Goal: Navigation & Orientation: Find specific page/section

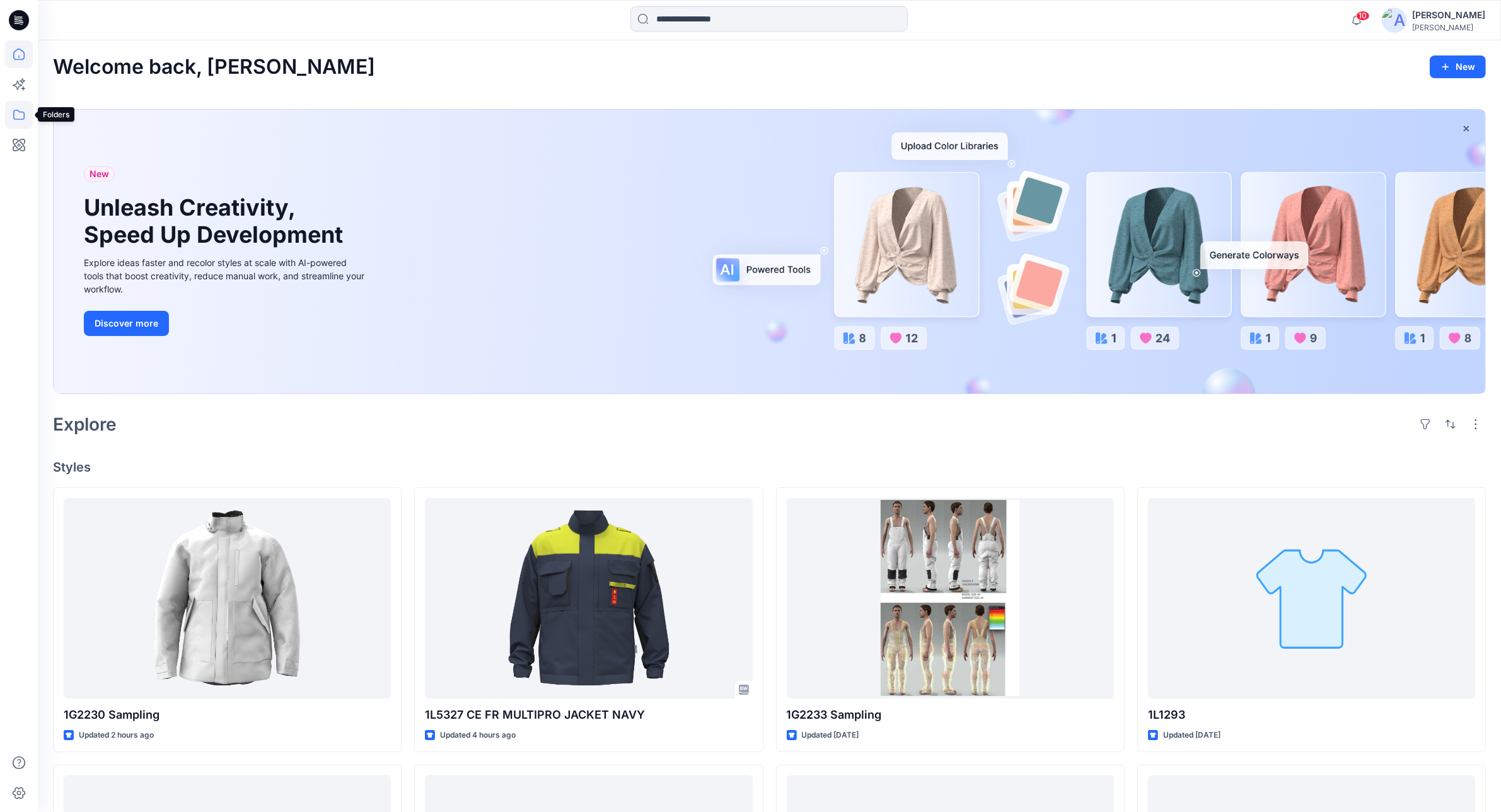
click at [24, 114] on icon at bounding box center [19, 114] width 28 height 28
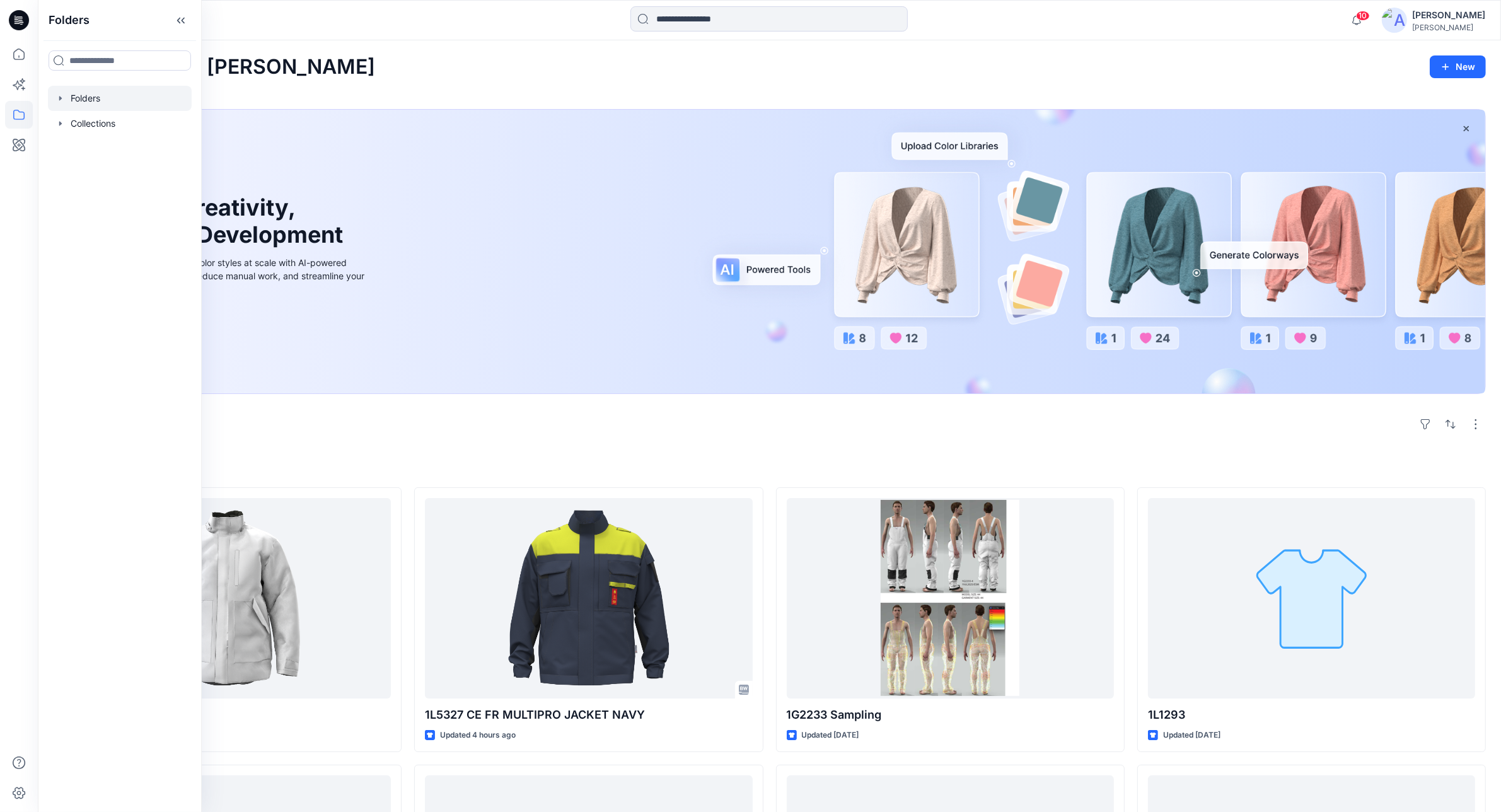
click at [121, 94] on div at bounding box center [120, 99] width 144 height 25
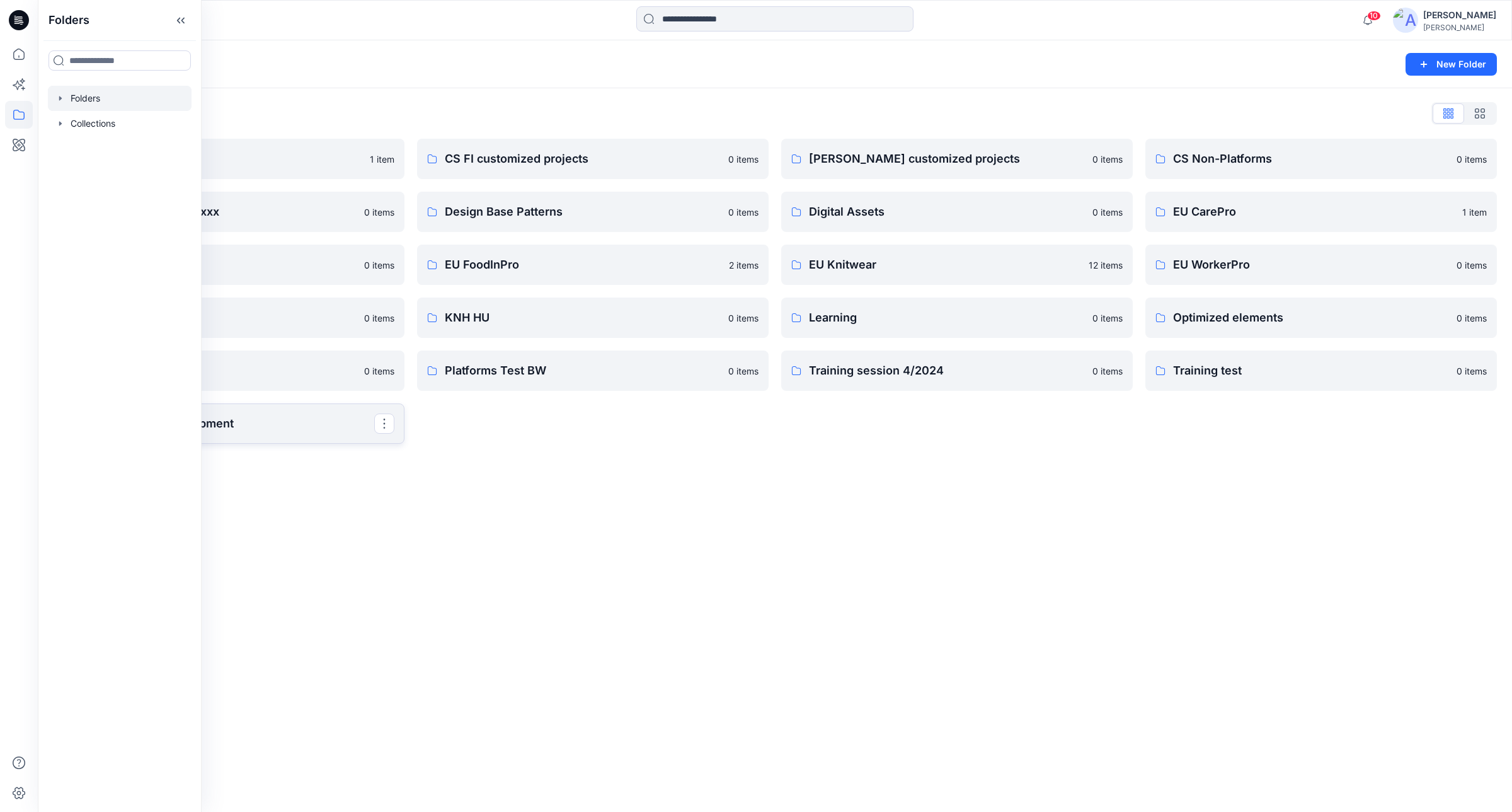
click at [272, 411] on link "WWS Product Development" at bounding box center [228, 423] width 352 height 40
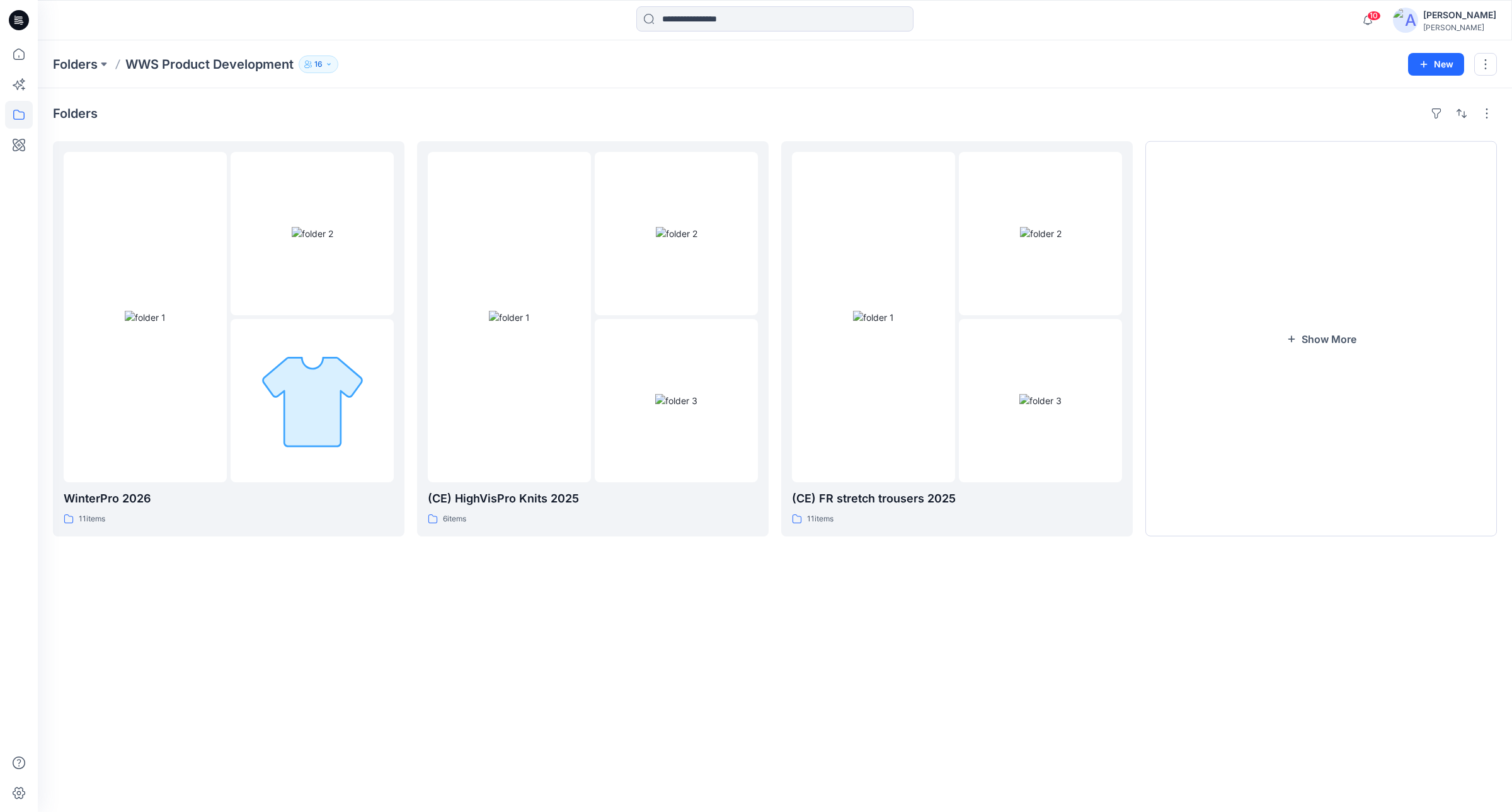
click at [915, 648] on div "Folders WinterPro 2026 11 items (CE) HighVisPro Knits 2025 6 items (CE) FR stre…" at bounding box center [775, 450] width 1474 height 723
click at [166, 324] on img at bounding box center [145, 317] width 41 height 14
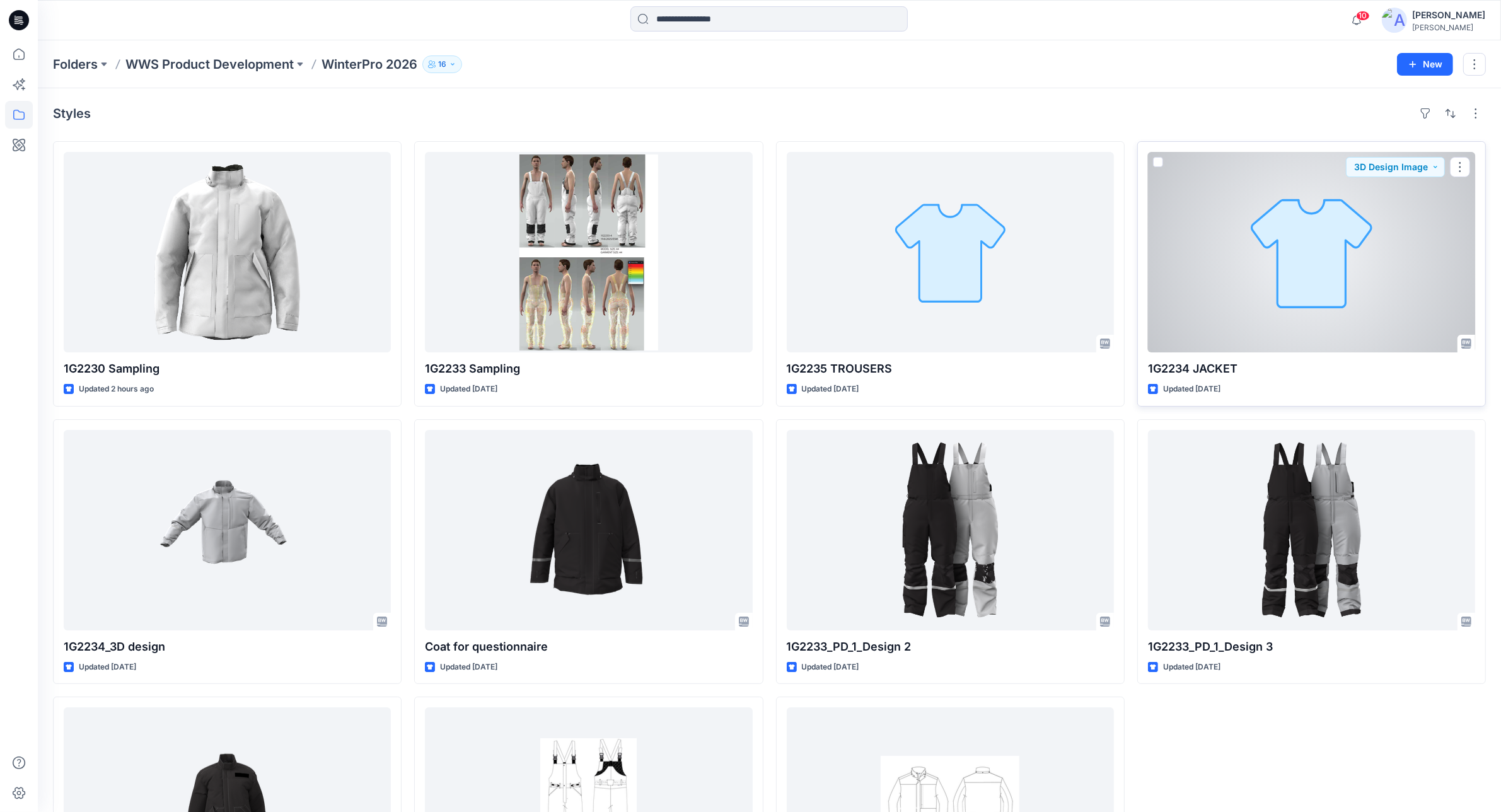
click at [1282, 328] on div at bounding box center [1311, 252] width 327 height 200
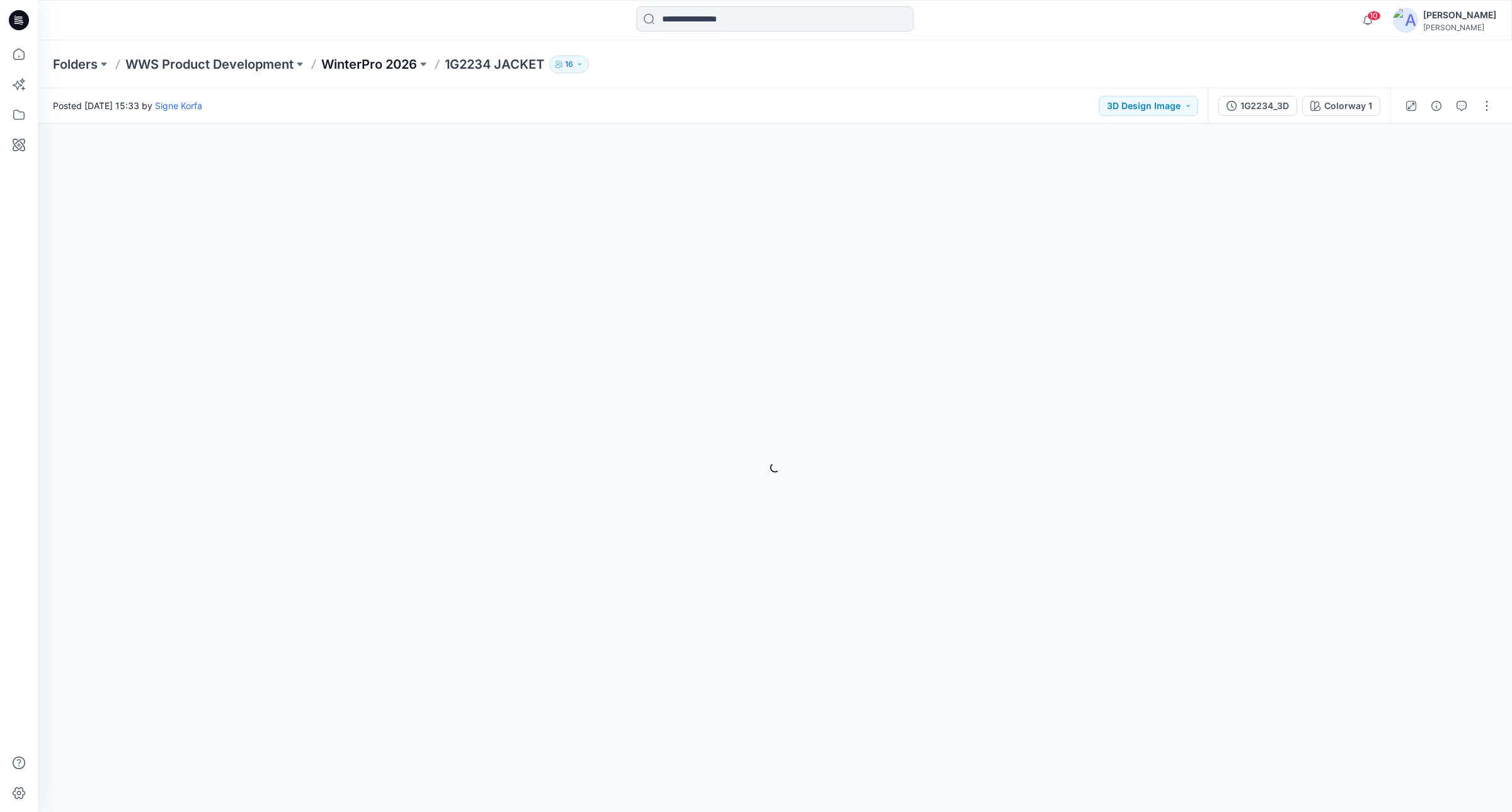
click at [360, 57] on p "WinterPro 2026" at bounding box center [370, 63] width 96 height 17
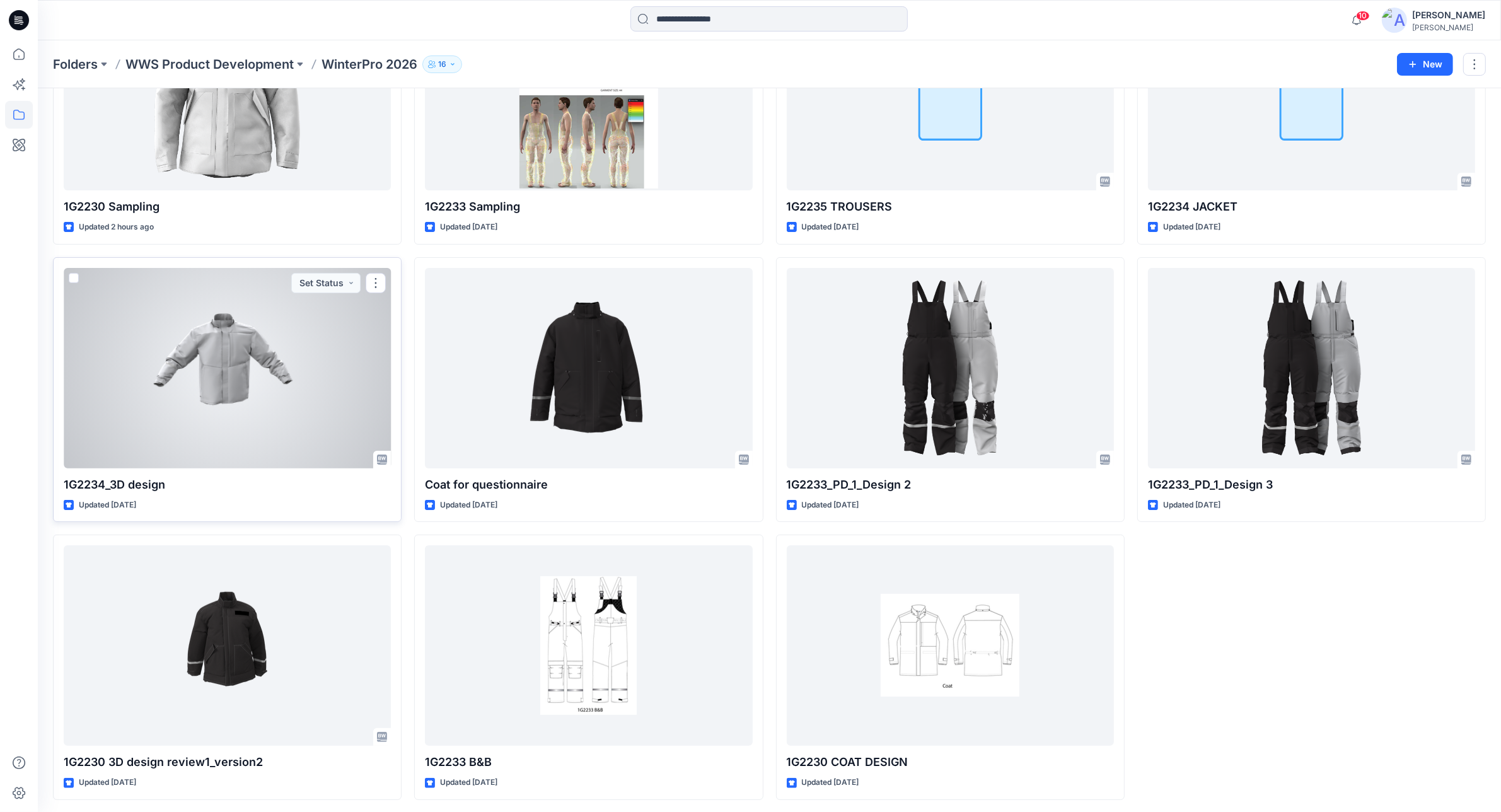
scroll to position [165, 0]
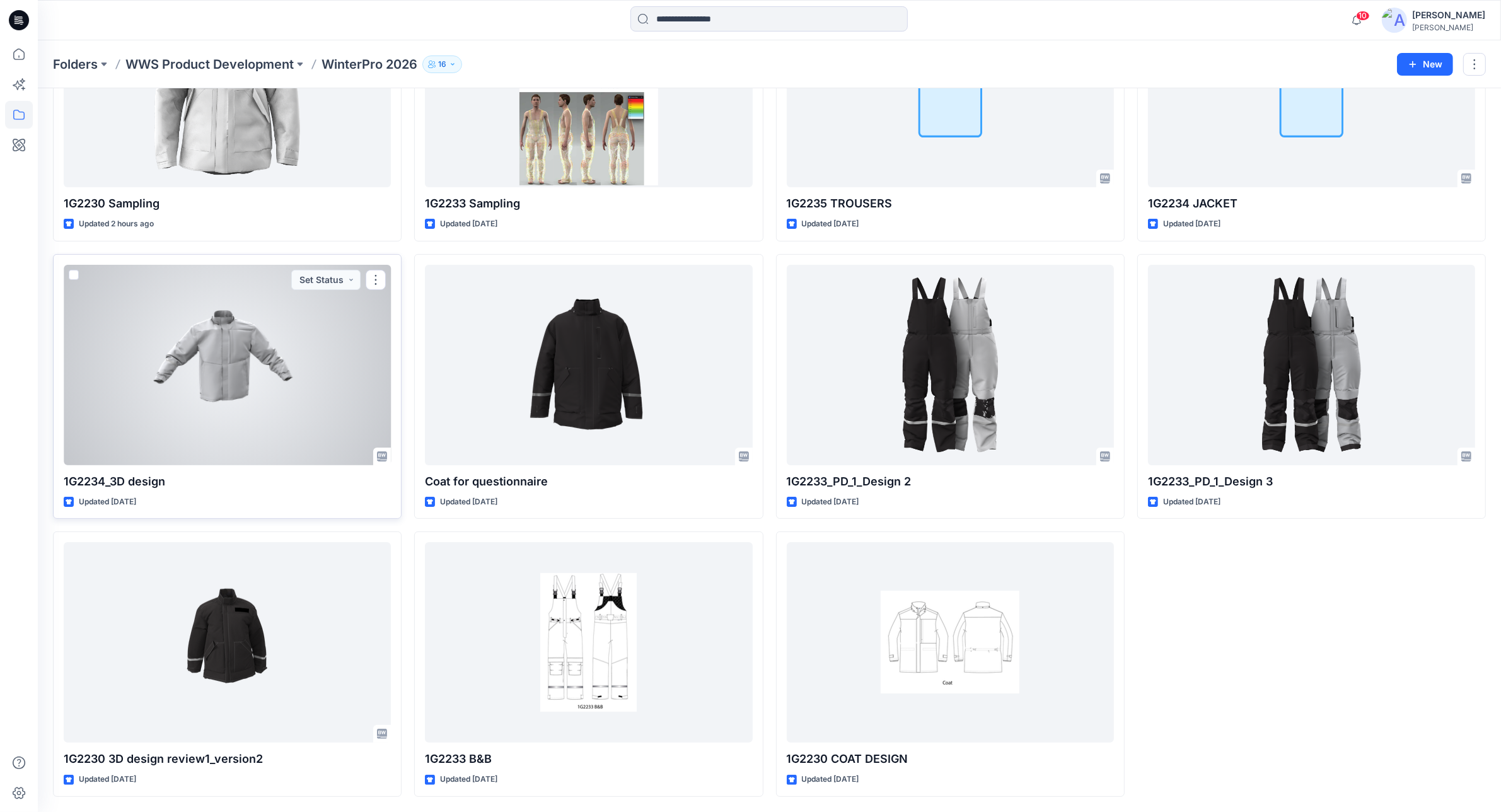
click at [272, 388] on div at bounding box center [227, 364] width 327 height 200
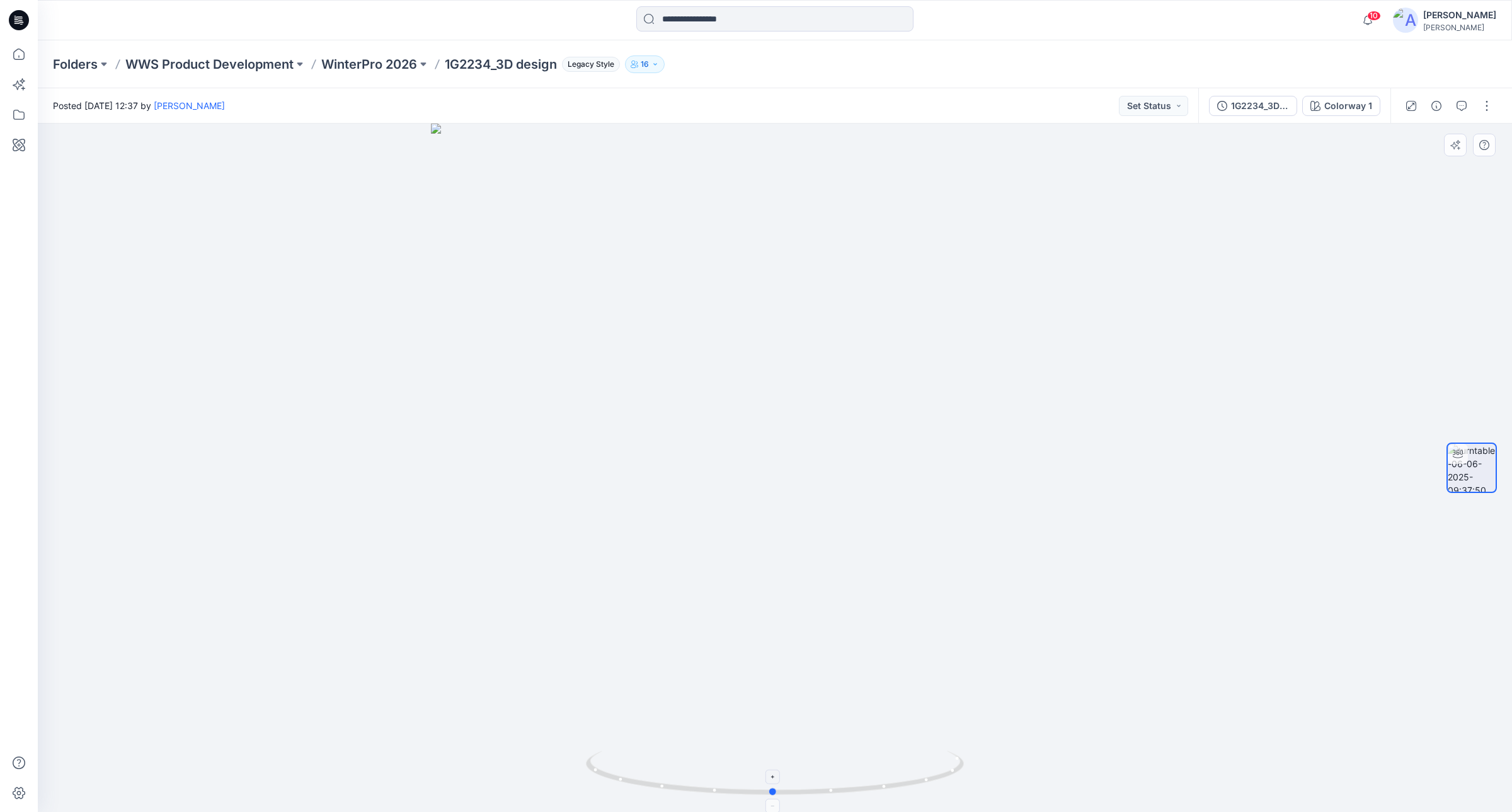
click at [890, 777] on icon at bounding box center [776, 774] width 381 height 47
click at [1135, 67] on div "Folders WWS Product Development WinterPro 2026 1G2234_3D design Legacy Style 16" at bounding box center [725, 63] width 1345 height 17
click at [1380, 22] on icon "button" at bounding box center [1367, 20] width 24 height 25
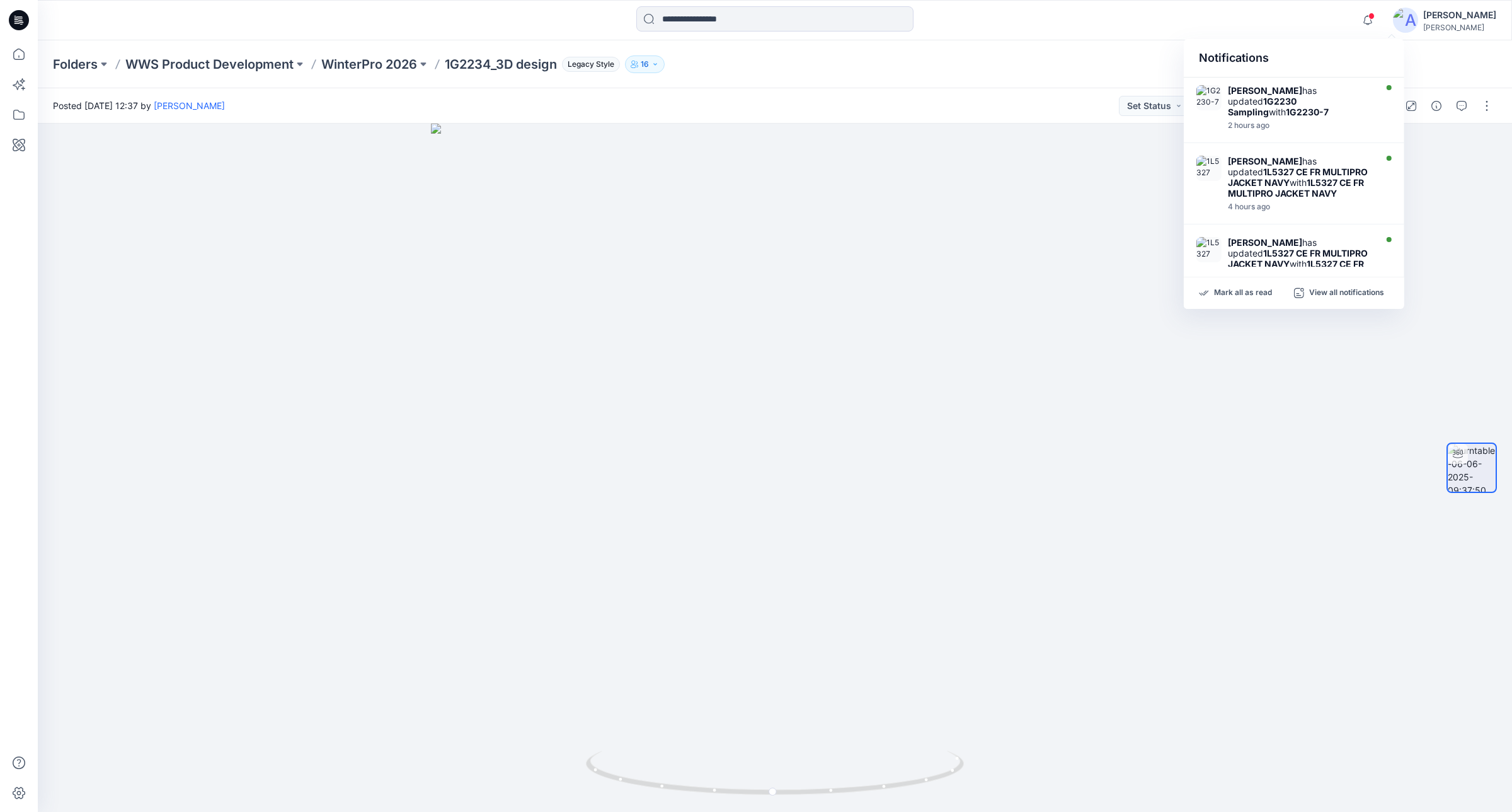
click at [1344, 286] on div "Mark all as read View all notifications" at bounding box center [1293, 293] width 220 height 32
click at [1237, 287] on p "Mark all as read" at bounding box center [1243, 293] width 58 height 12
click at [396, 61] on p "WinterPro 2026" at bounding box center [370, 63] width 96 height 17
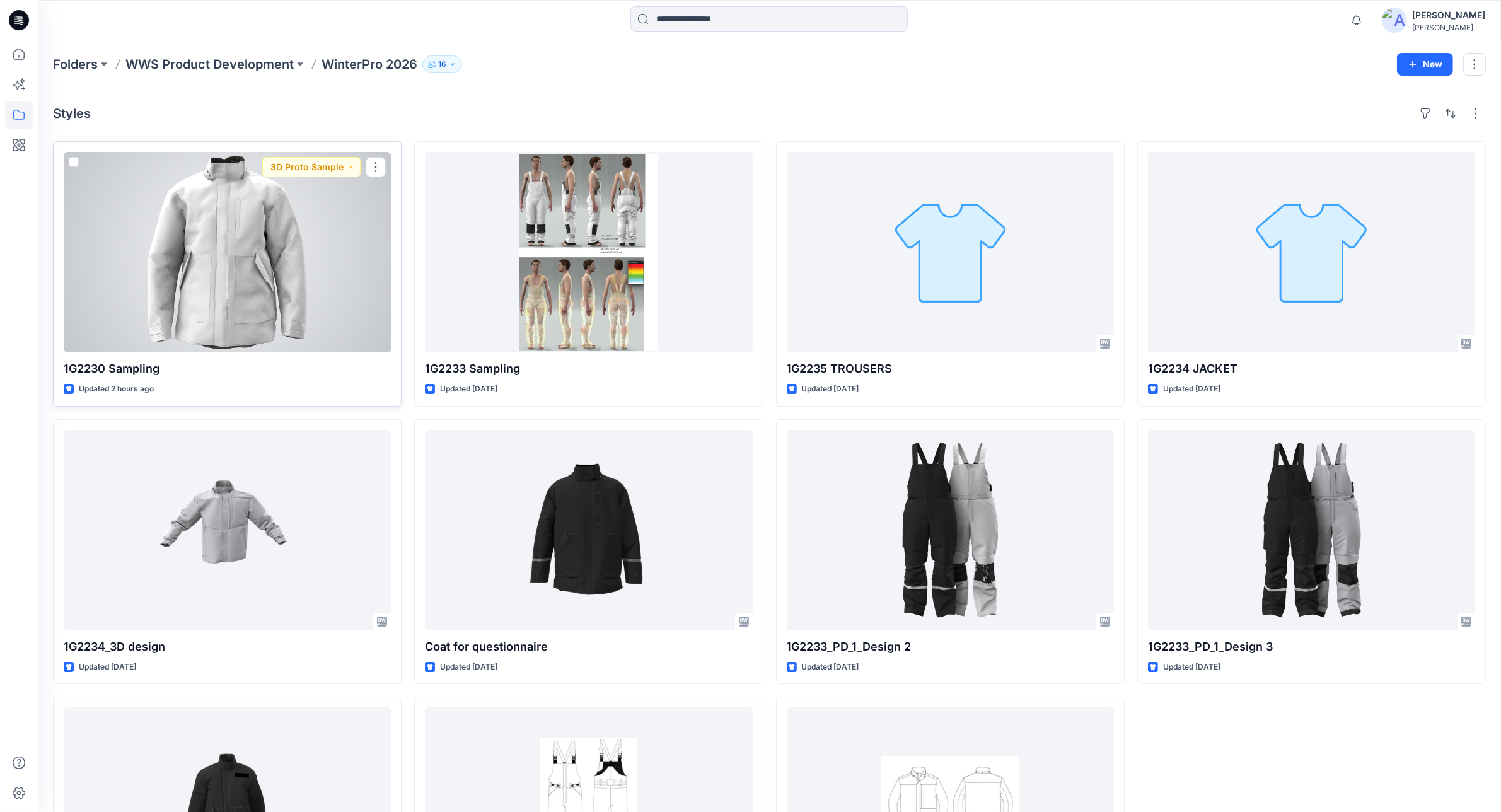
click at [274, 272] on div at bounding box center [227, 252] width 327 height 200
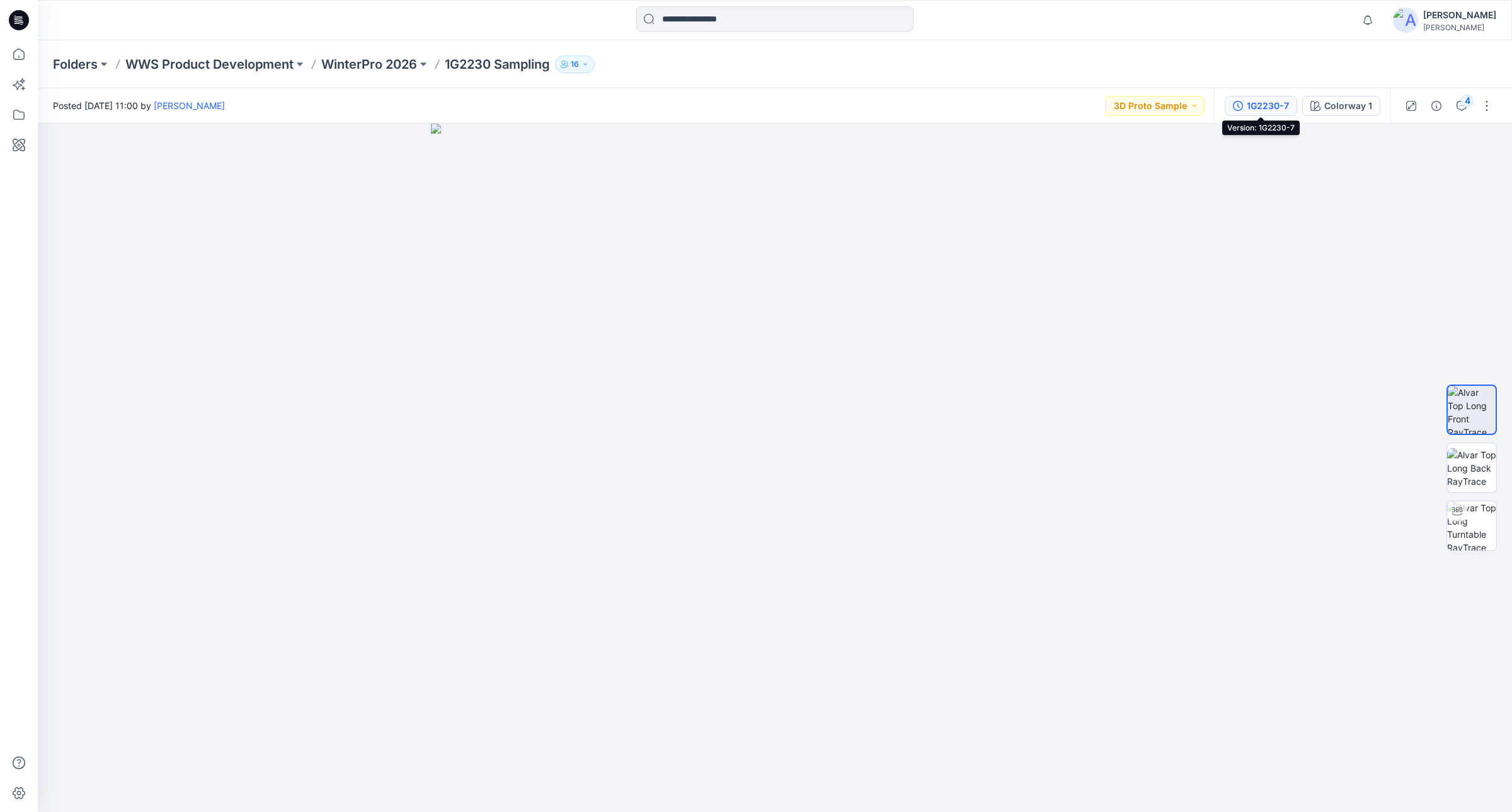
click at [1258, 105] on div "1G2230-7" at bounding box center [1267, 105] width 43 height 14
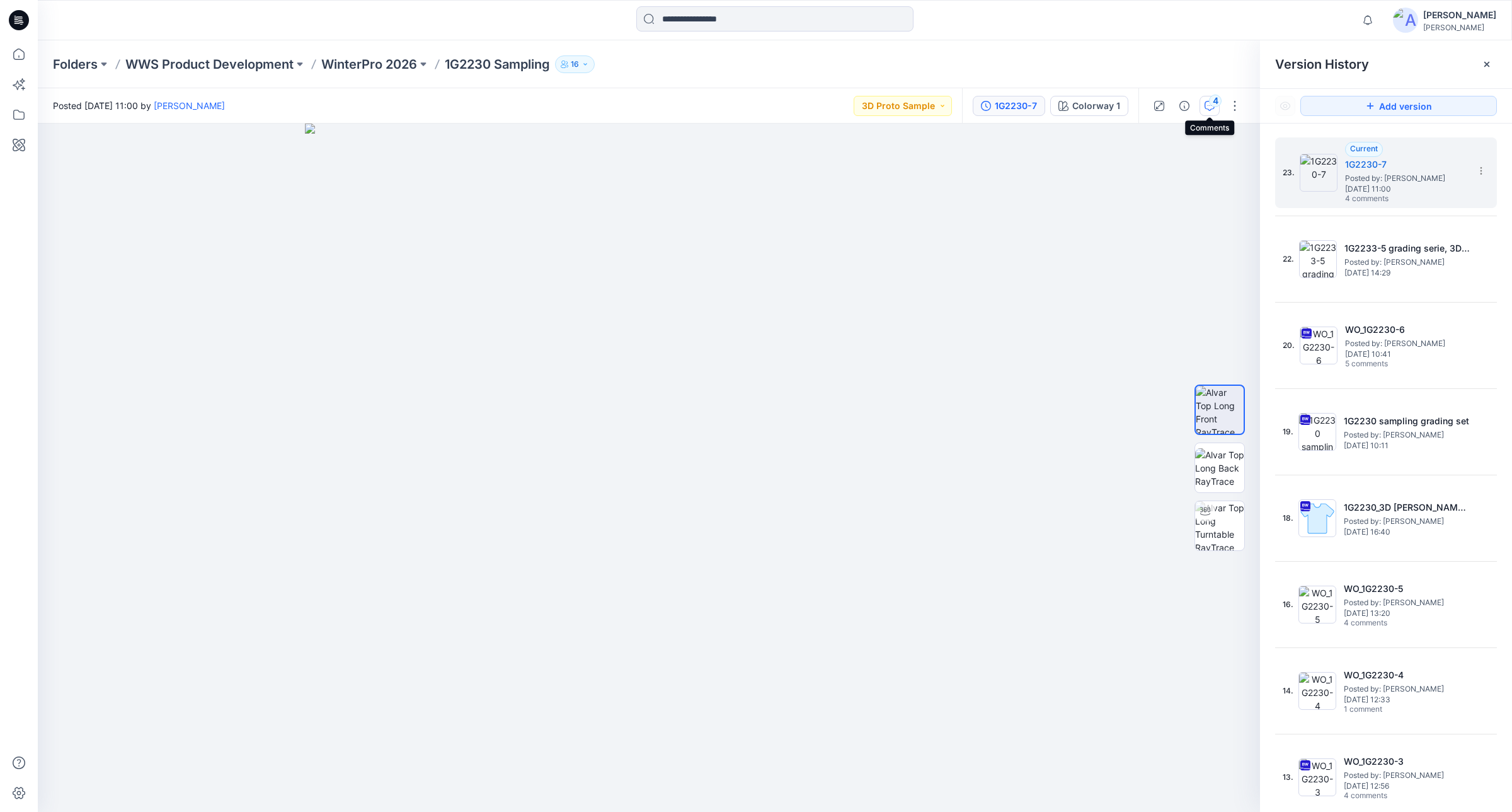
click at [1209, 106] on icon "button" at bounding box center [1209, 105] width 10 height 10
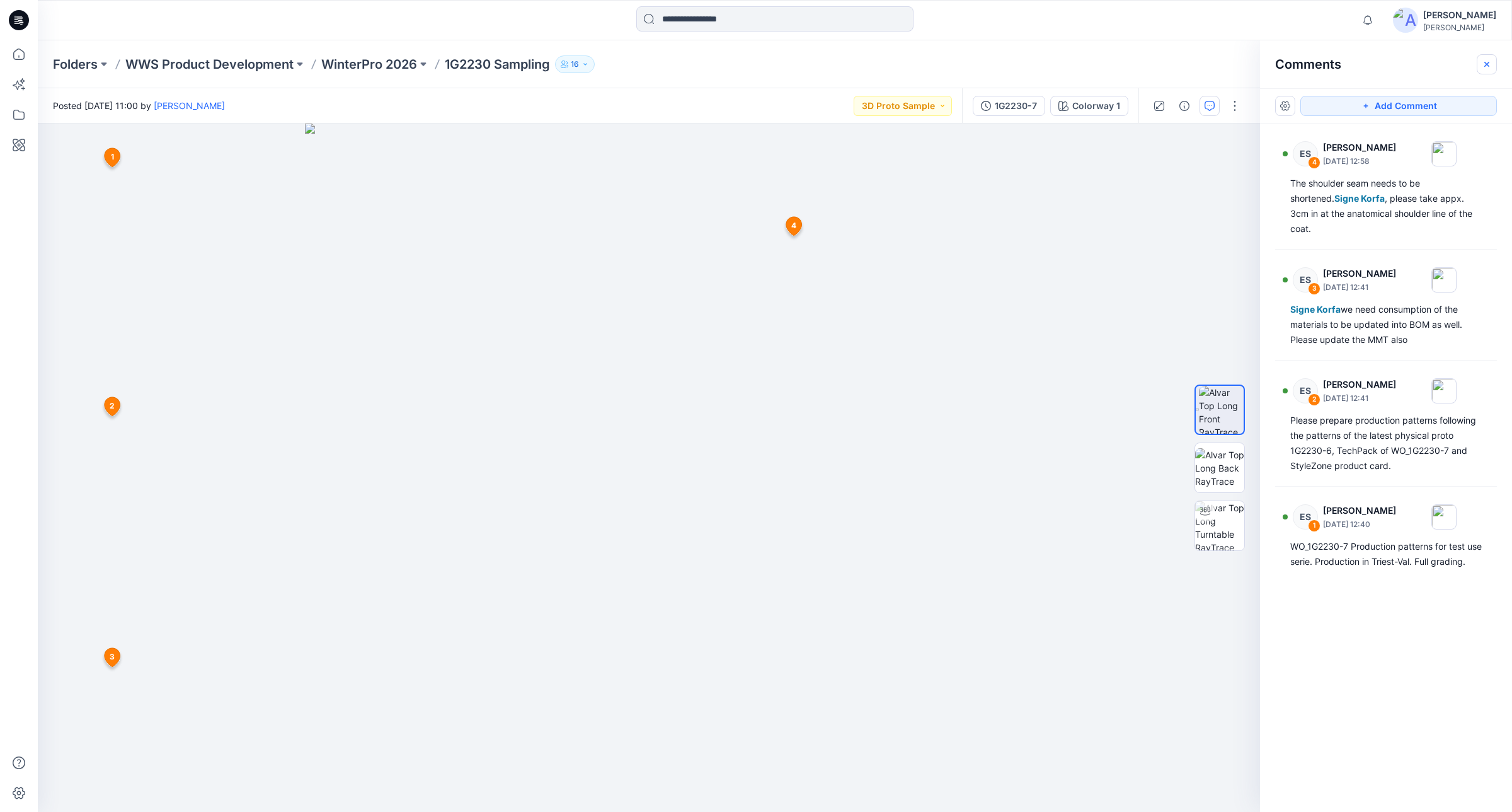
click at [1487, 57] on button "button" at bounding box center [1487, 64] width 20 height 20
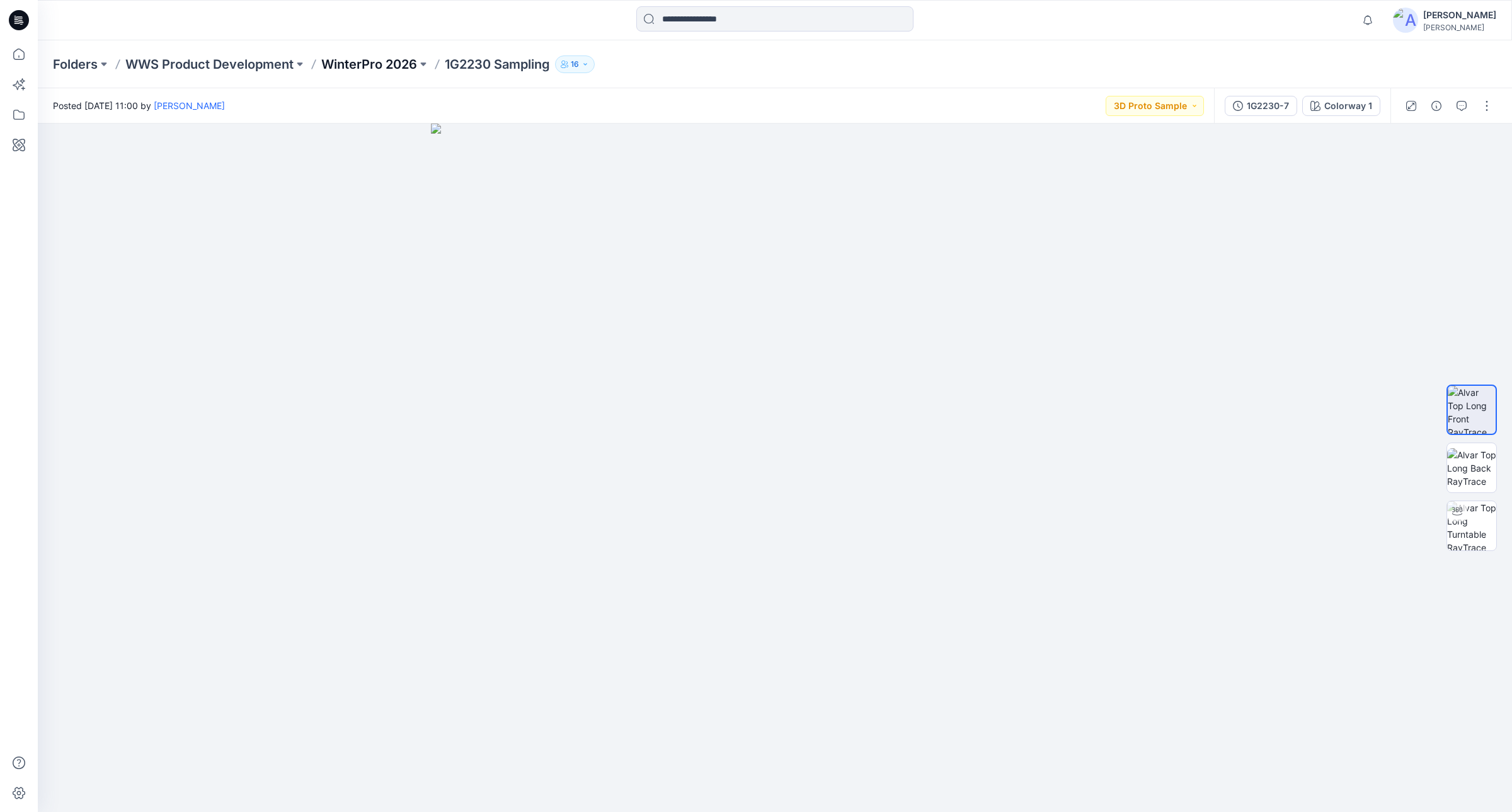
click at [381, 61] on p "WinterPro 2026" at bounding box center [370, 63] width 96 height 17
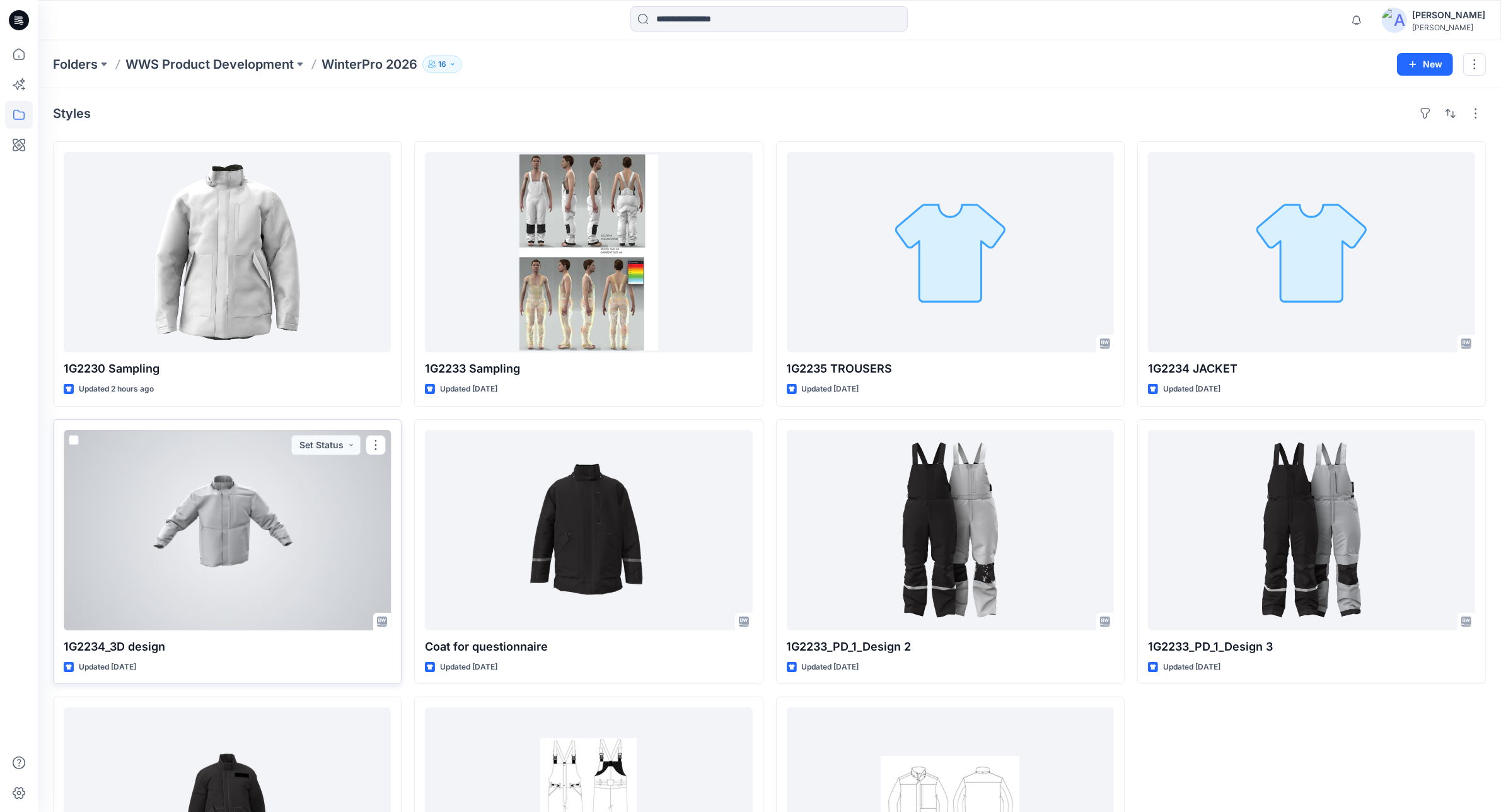
click at [256, 596] on div at bounding box center [227, 529] width 327 height 200
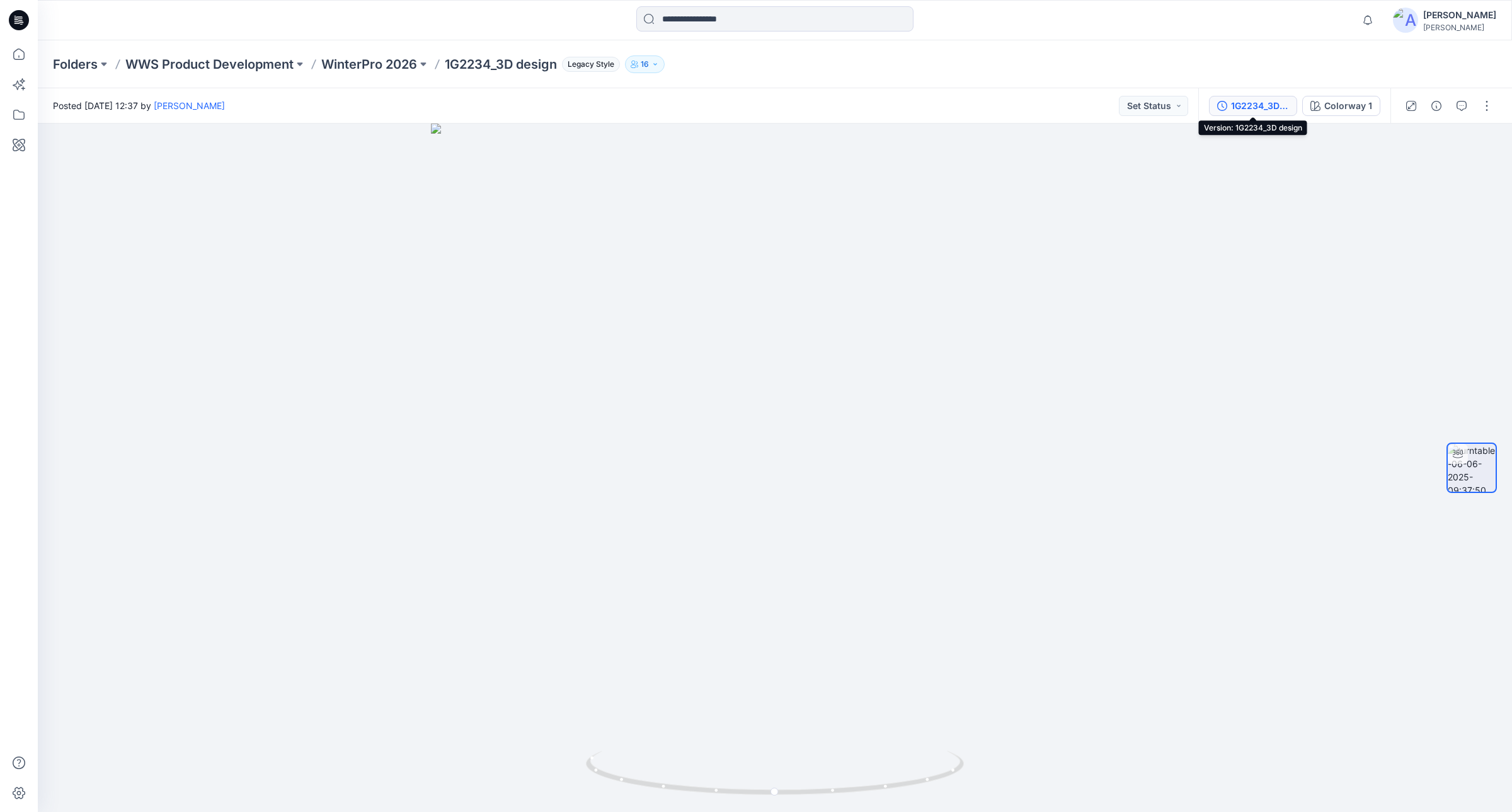
click at [1247, 102] on div "1G2234_3D design" at bounding box center [1260, 105] width 58 height 14
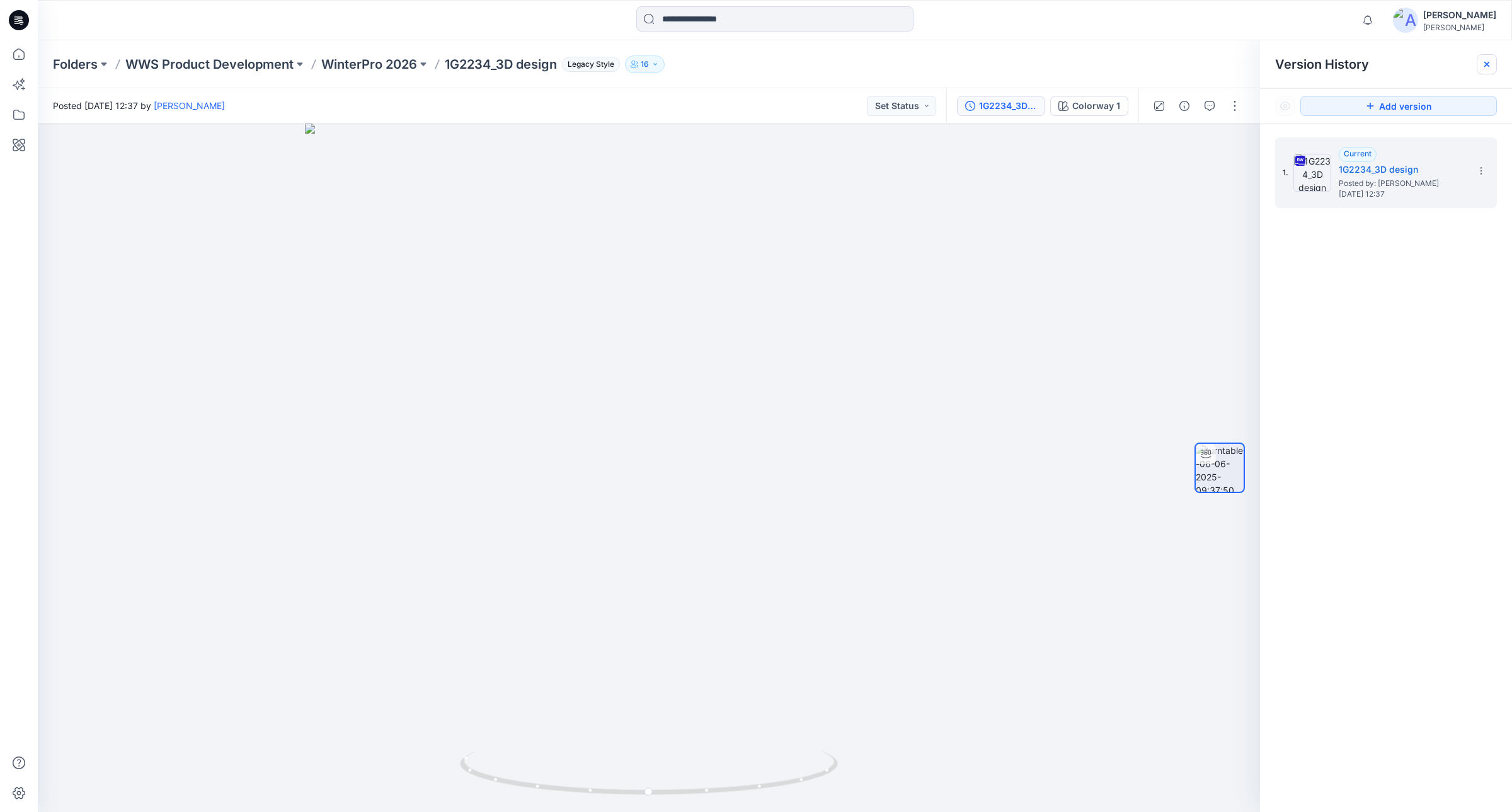
click at [1489, 64] on icon at bounding box center [1486, 63] width 10 height 10
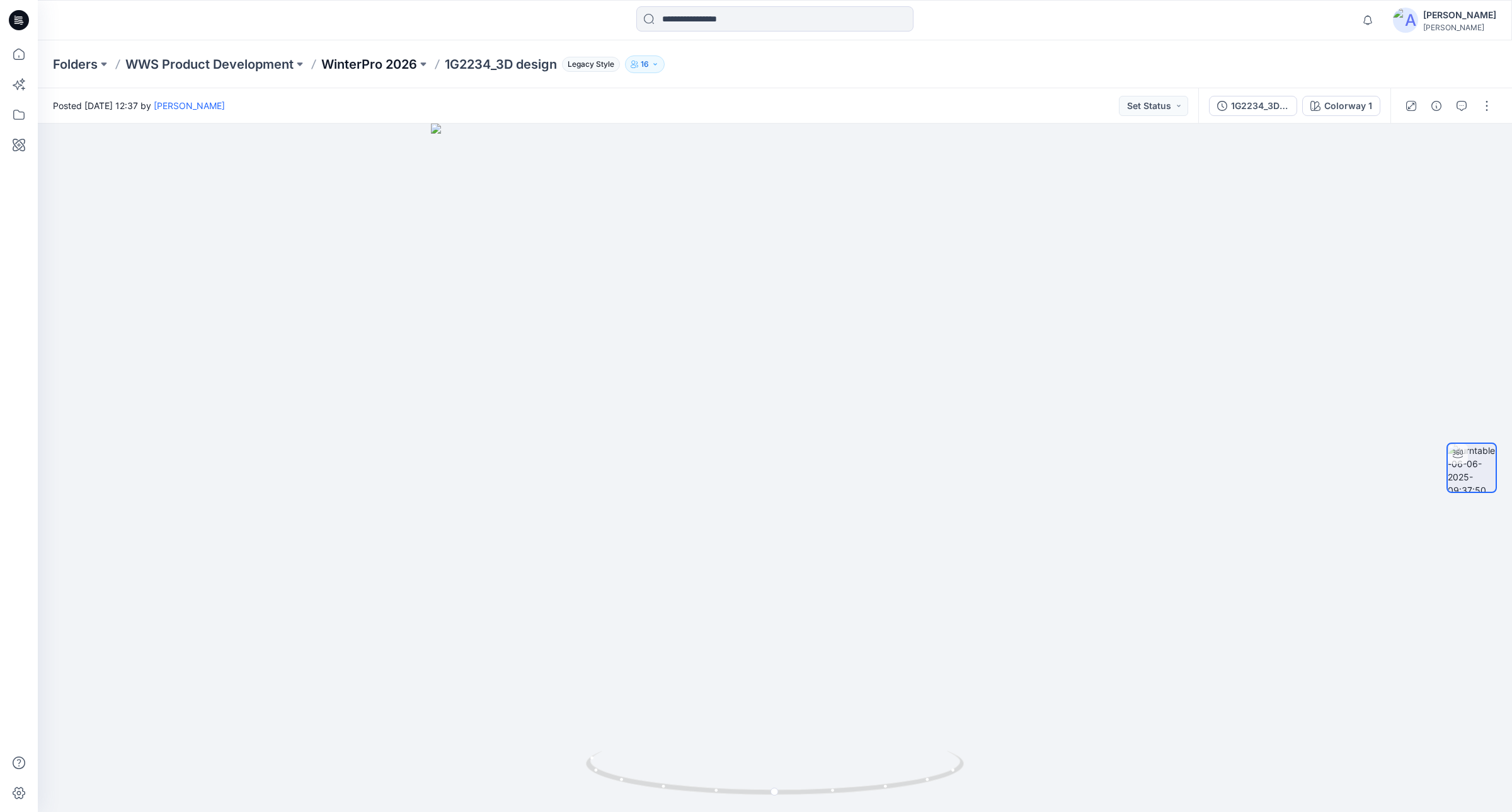
click at [384, 55] on p "WinterPro 2026" at bounding box center [370, 63] width 96 height 17
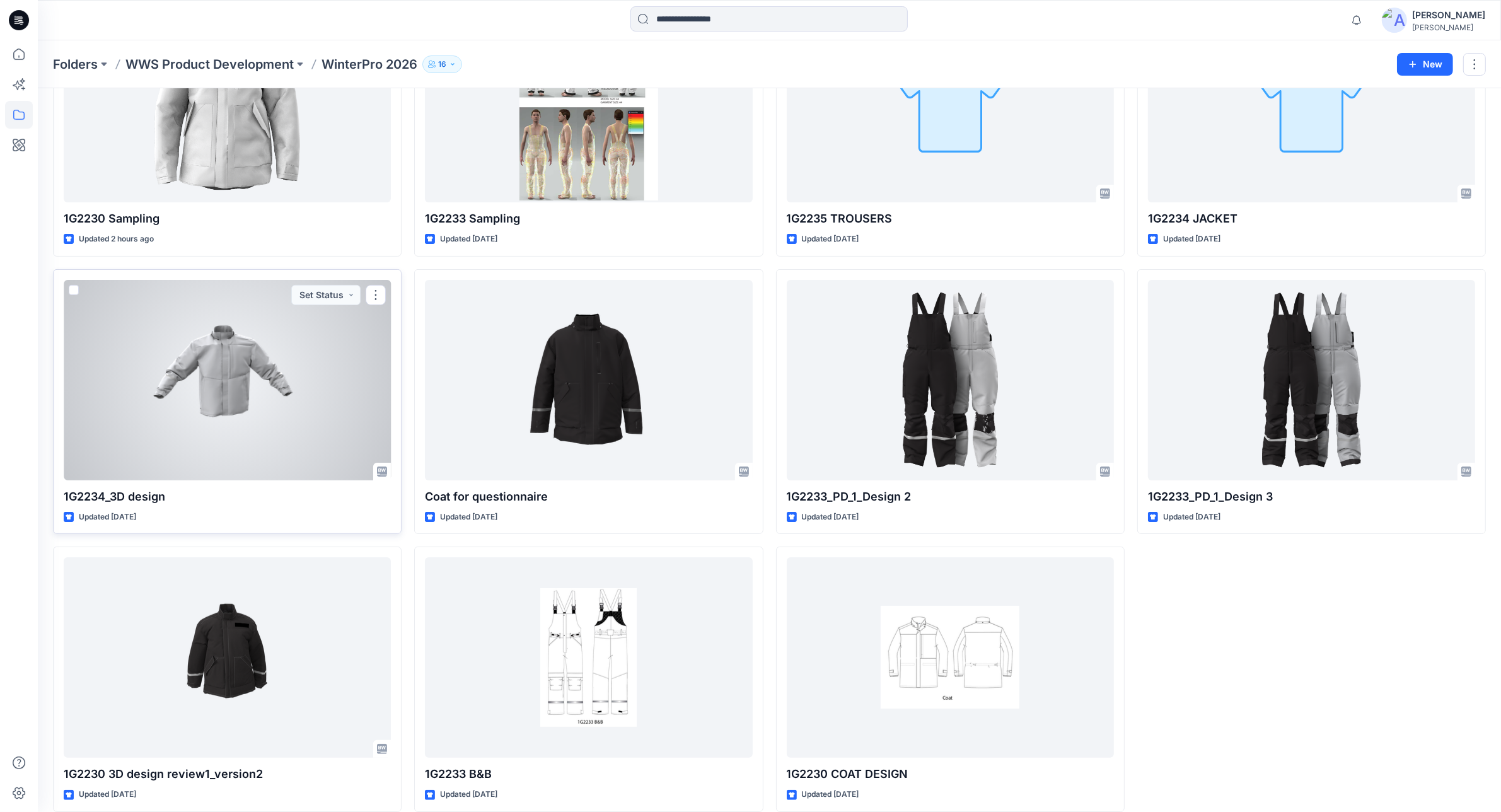
scroll to position [165, 0]
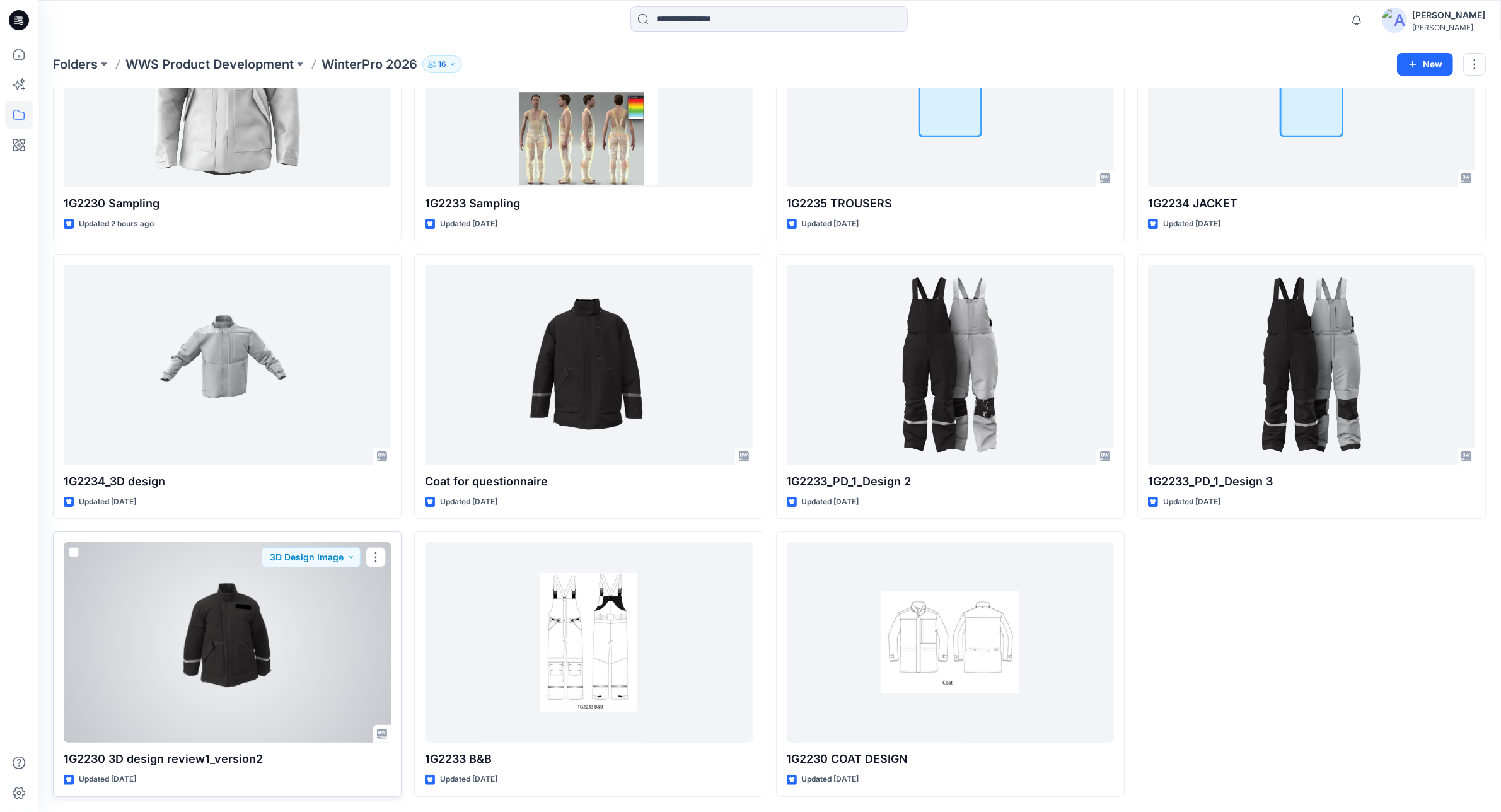
click at [284, 629] on div at bounding box center [227, 642] width 327 height 200
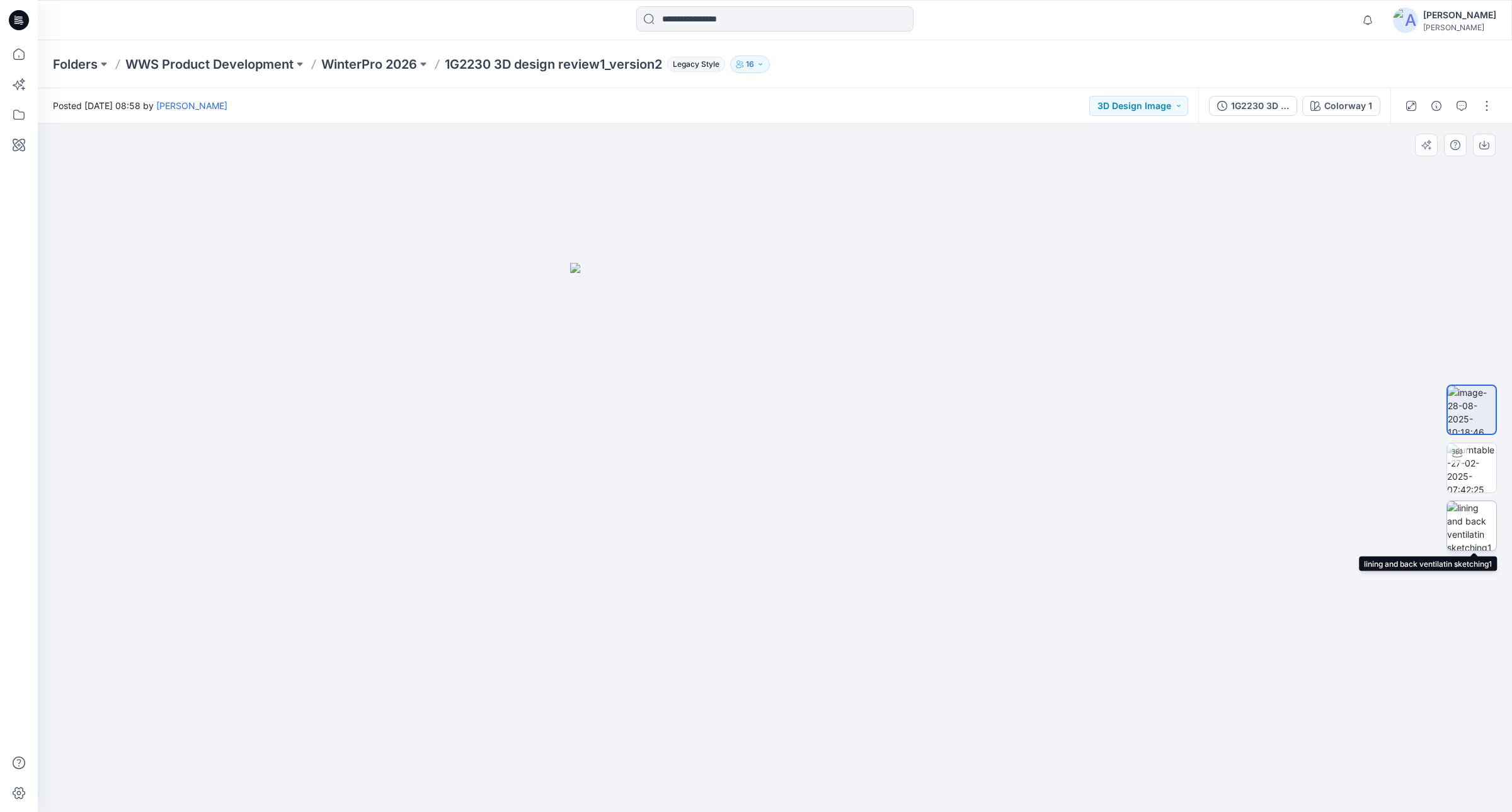
click at [1469, 522] on img at bounding box center [1471, 526] width 49 height 49
click at [386, 63] on p "WinterPro 2026" at bounding box center [370, 63] width 96 height 17
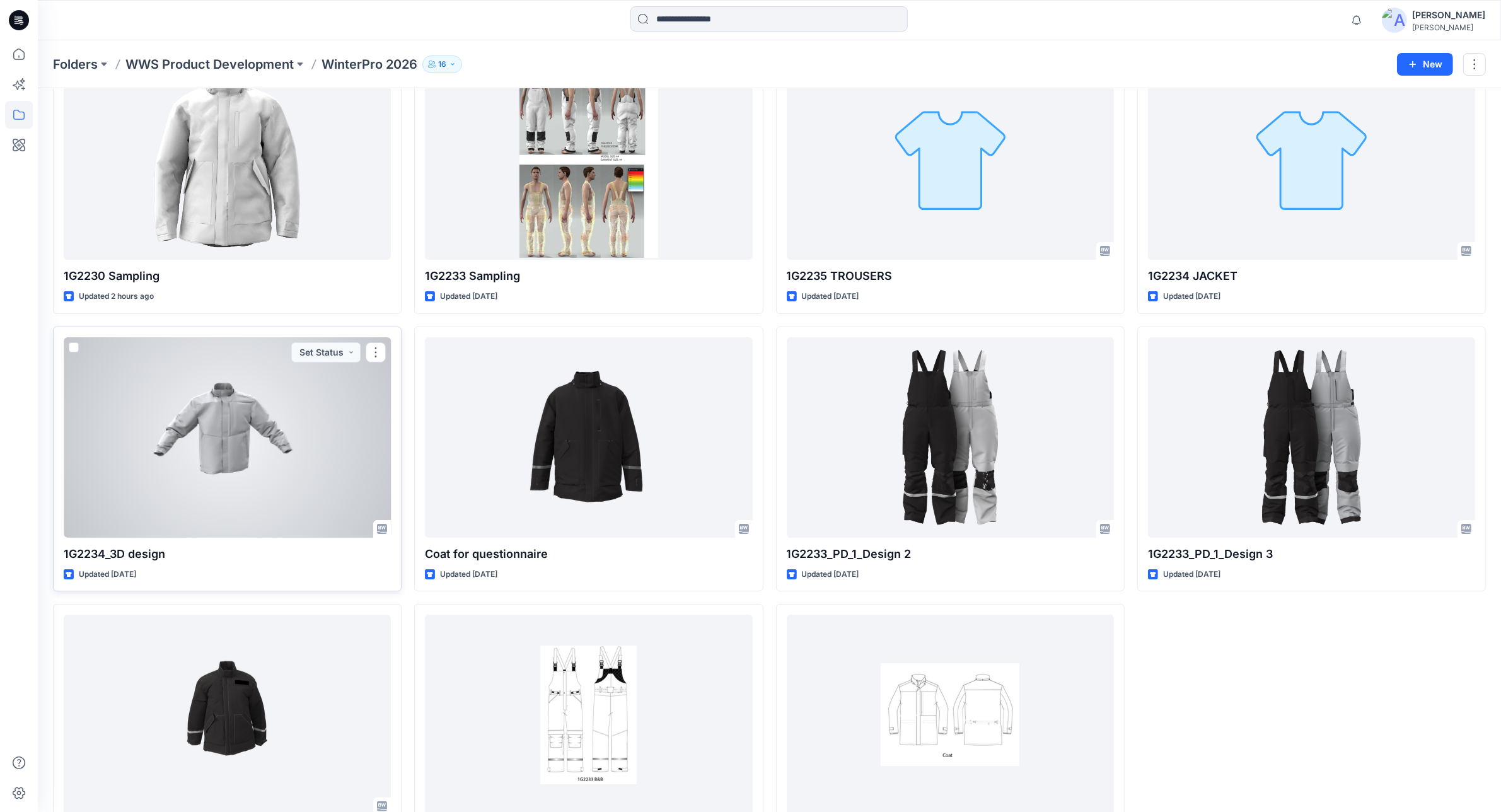
scroll to position [86, 0]
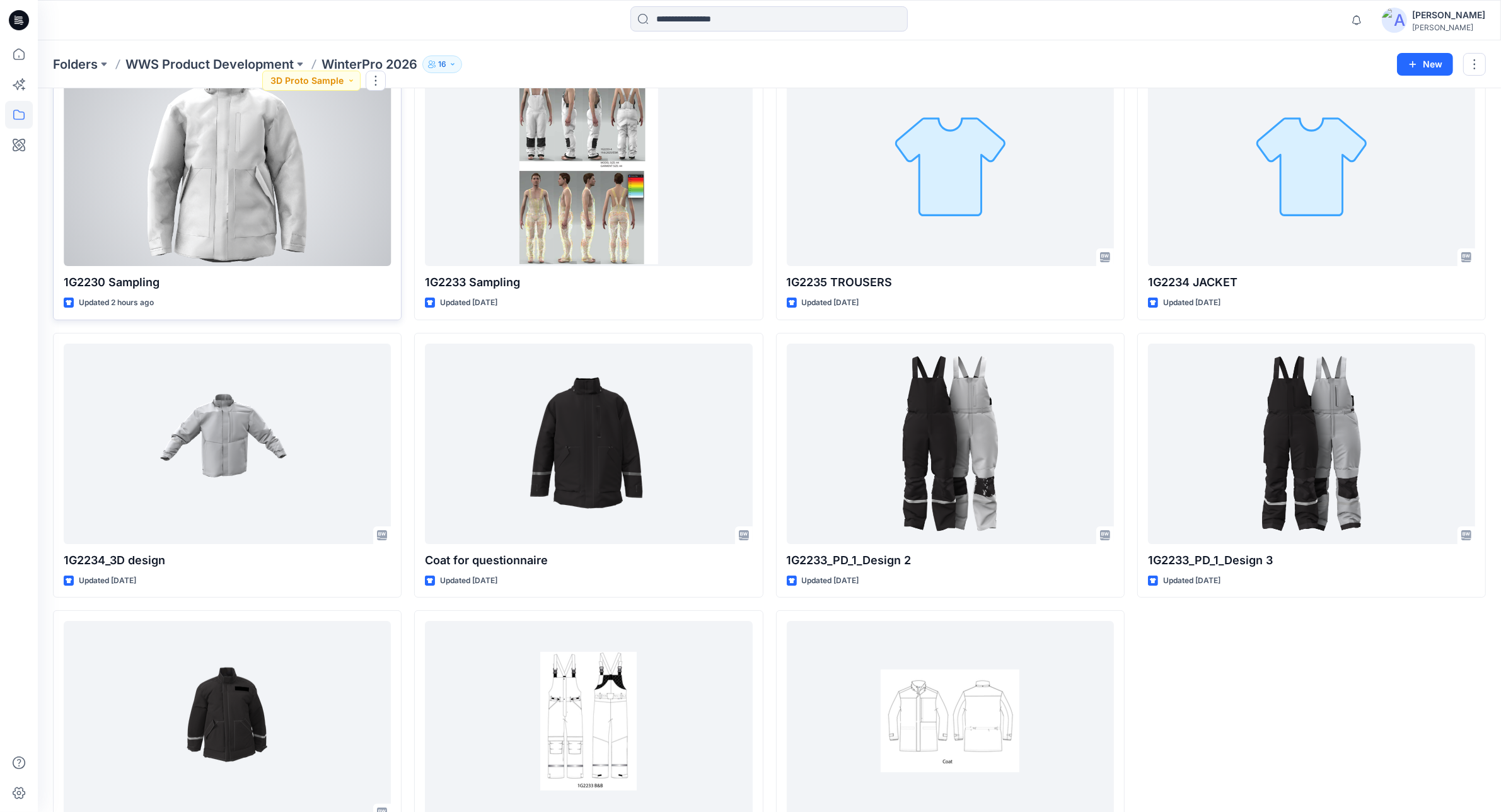
click at [212, 191] on div at bounding box center [227, 165] width 327 height 200
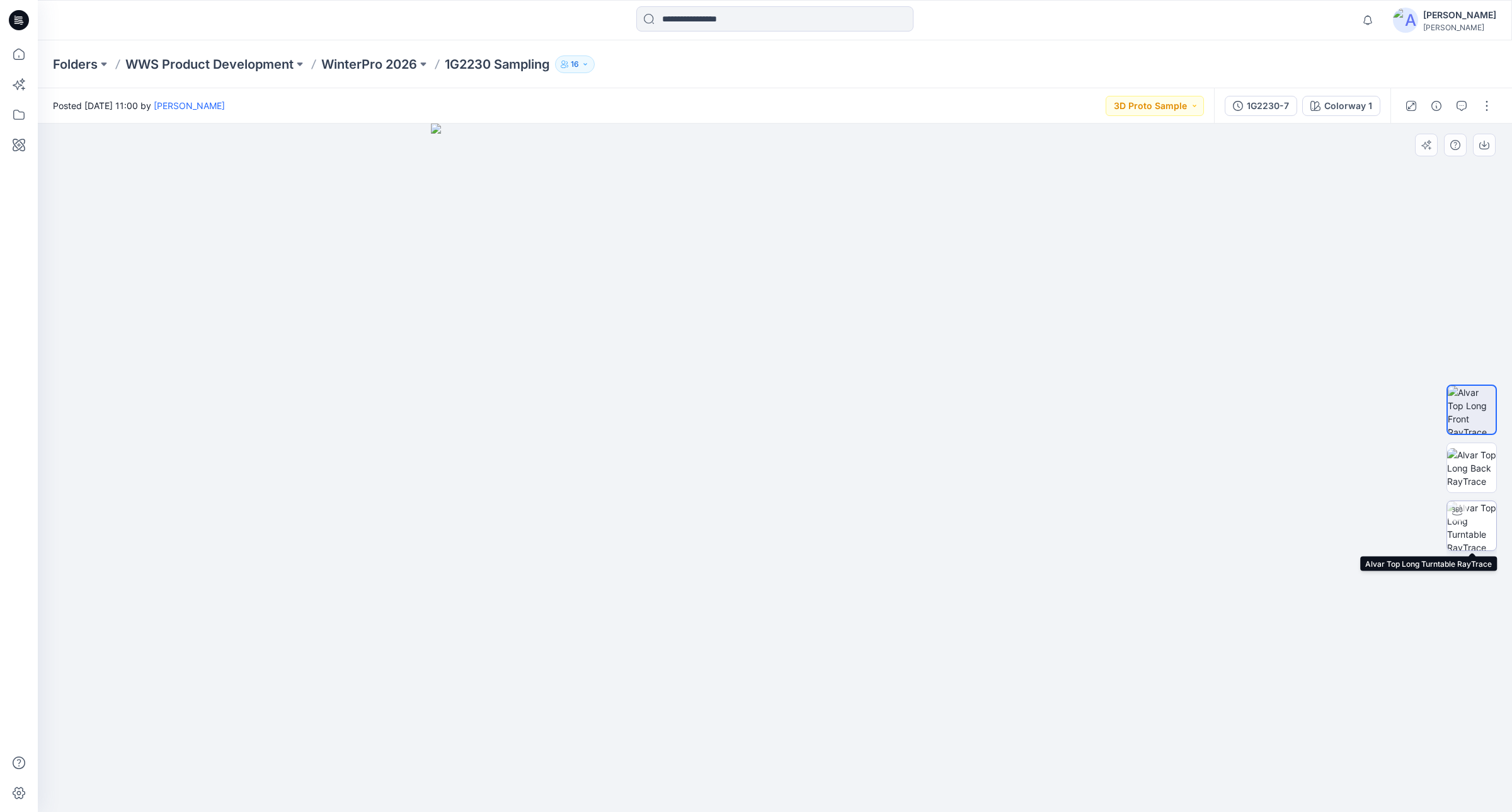
click at [1477, 527] on img at bounding box center [1471, 526] width 49 height 49
drag, startPoint x: 938, startPoint y: 789, endPoint x: 942, endPoint y: 779, distance: 10.8
click at [942, 779] on icon at bounding box center [776, 774] width 381 height 47
click at [978, 61] on div "Folders WWS Product Development WinterPro 2026 1G2230 Sampling 16" at bounding box center [725, 63] width 1345 height 17
click at [365, 61] on p "WinterPro 2026" at bounding box center [370, 63] width 96 height 17
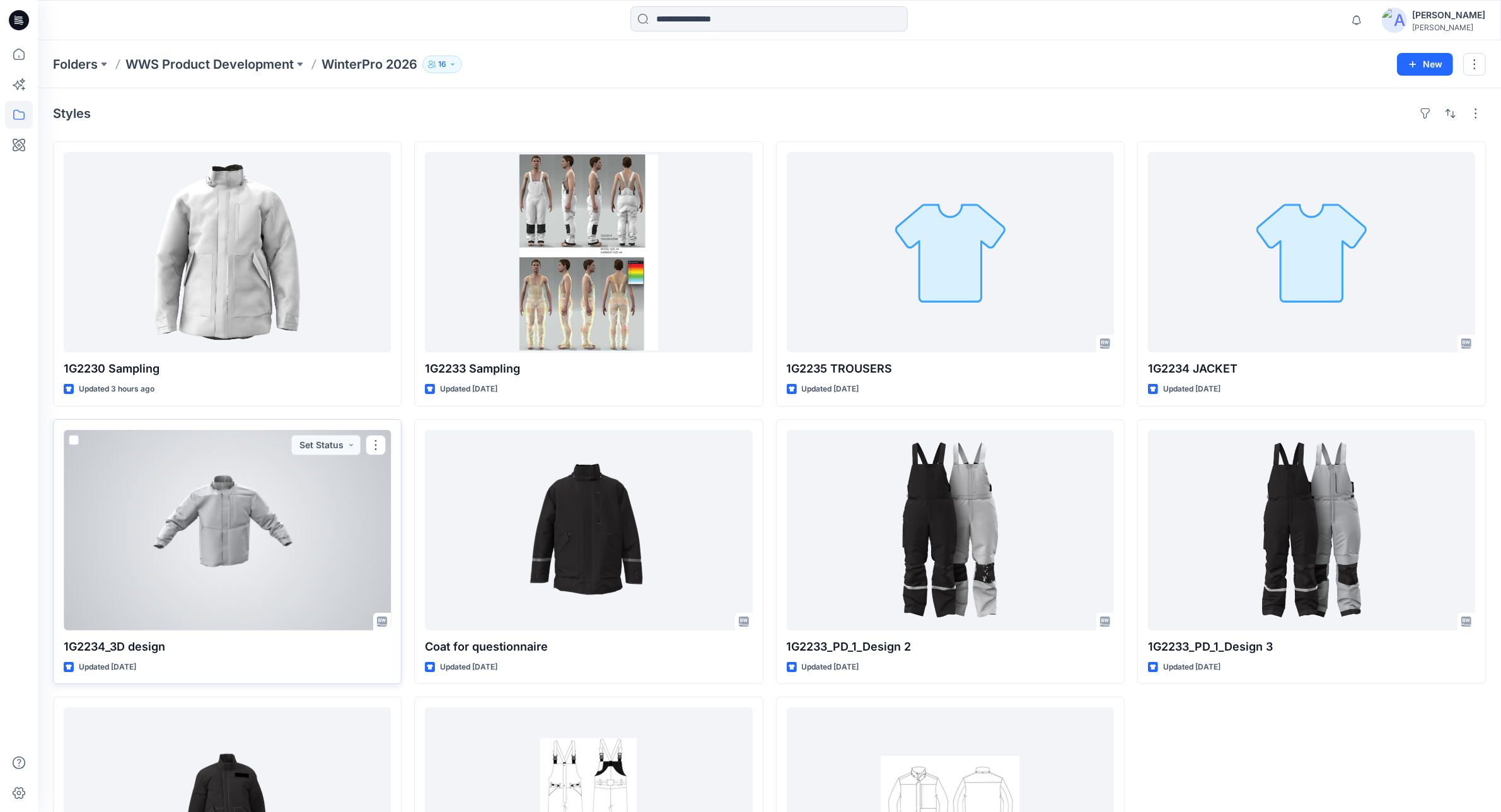
click at [303, 527] on div at bounding box center [227, 529] width 327 height 200
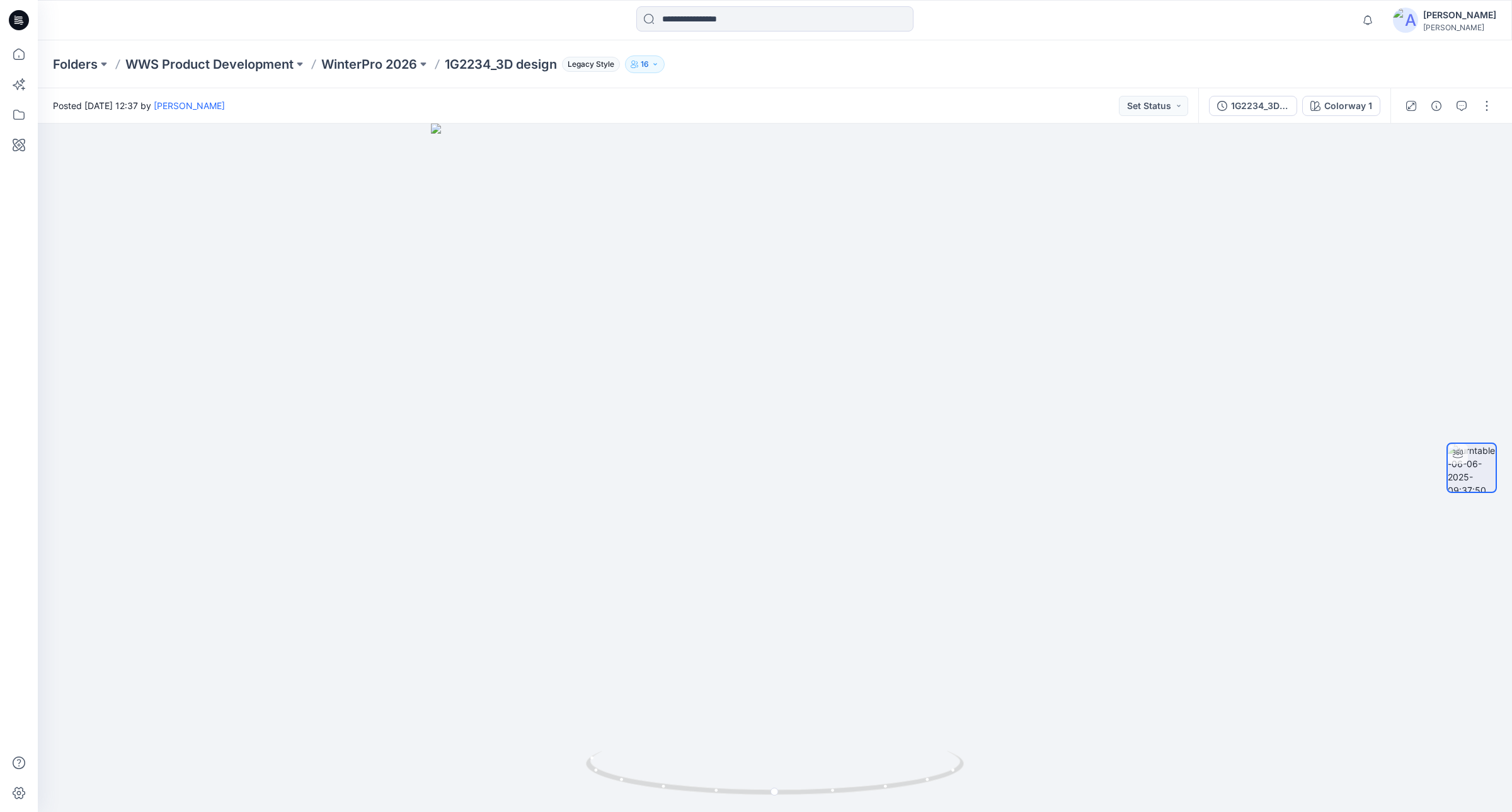
click at [1122, 60] on div "Folders WWS Product Development WinterPro 2026 1G2234_3D design Legacy Style 16" at bounding box center [725, 63] width 1345 height 17
drag, startPoint x: 946, startPoint y: 779, endPoint x: 647, endPoint y: 761, distance: 299.5
click at [647, 761] on icon at bounding box center [776, 774] width 381 height 47
drag, startPoint x: 945, startPoint y: 779, endPoint x: 961, endPoint y: 786, distance: 17.5
click at [961, 786] on icon at bounding box center [776, 774] width 381 height 47
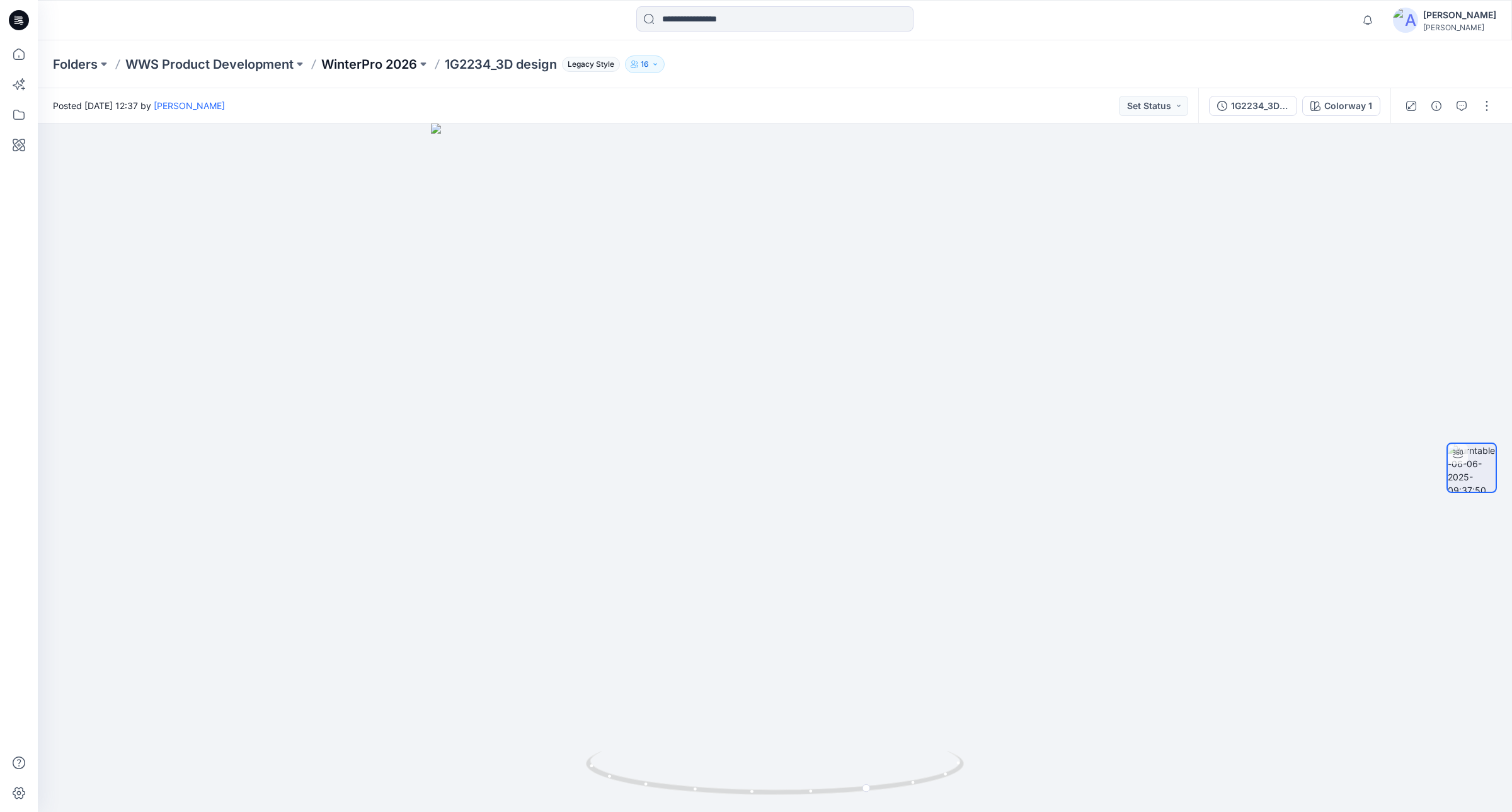
click at [366, 57] on p "WinterPro 2026" at bounding box center [370, 63] width 96 height 17
